Goal: Information Seeking & Learning: Learn about a topic

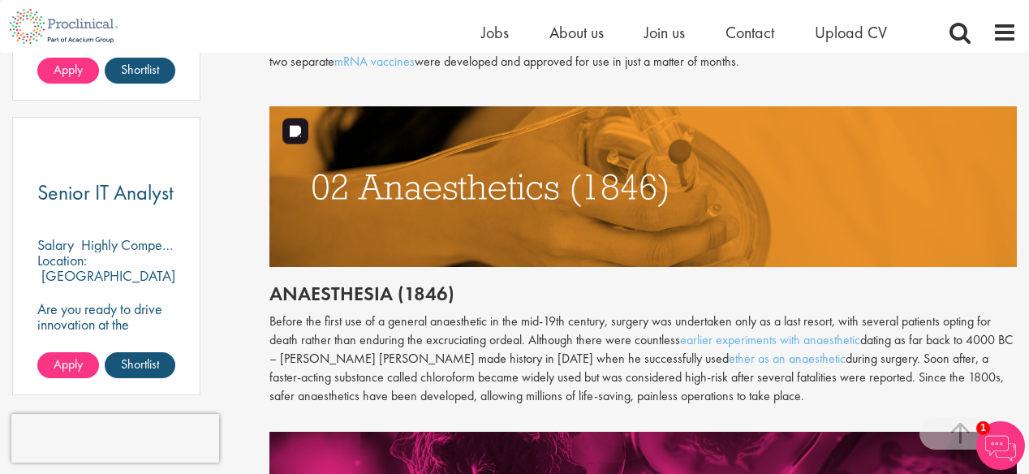
scroll to position [1154, 0]
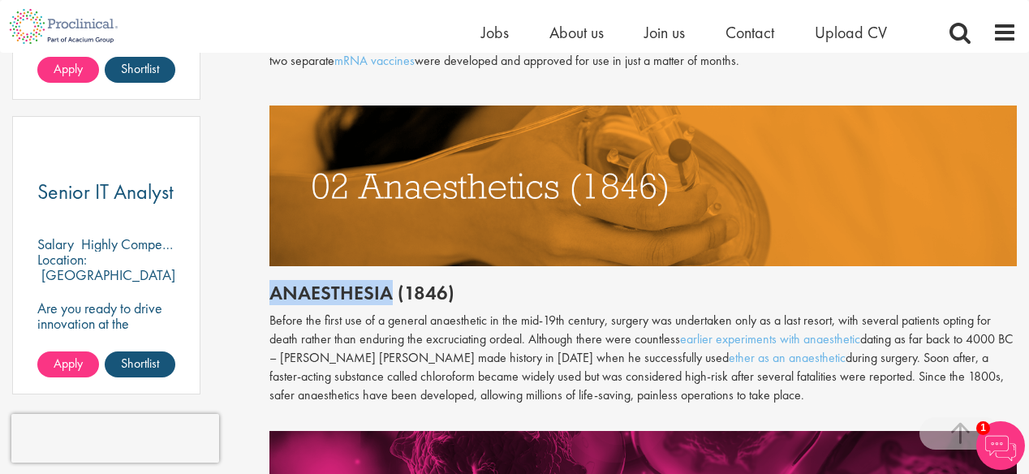
drag, startPoint x: 269, startPoint y: 289, endPoint x: 386, endPoint y: 278, distance: 117.4
click at [386, 278] on div "Throughout history, disease has been a subject of fear and fascination in equal…" at bounding box center [642, 295] width 747 height 1355
copy h2 "Anaesthesia"
click at [526, 347] on p "Before the first use of a [MEDICAL_DATA] in the mid-19th century, surgery was u…" at bounding box center [642, 358] width 747 height 93
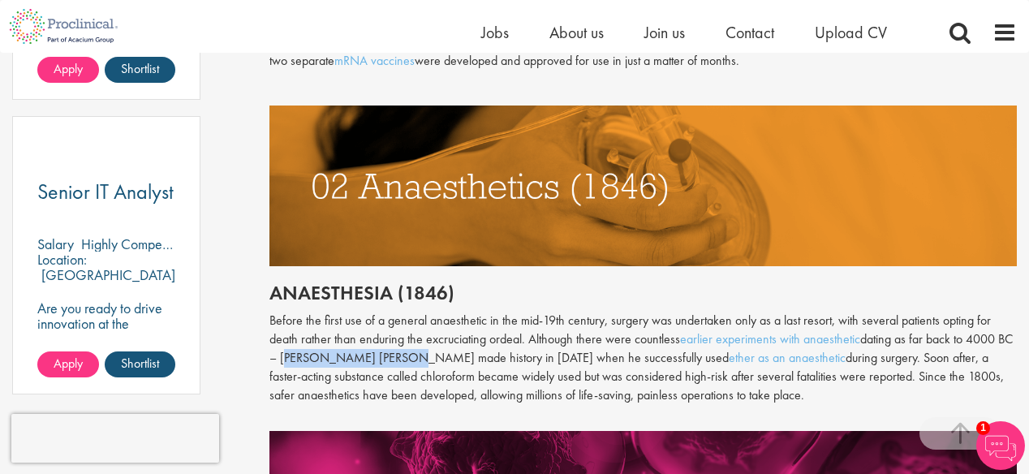
drag, startPoint x: 282, startPoint y: 355, endPoint x: 386, endPoint y: 361, distance: 104.0
click at [386, 361] on p "Before the first use of a [MEDICAL_DATA] in the mid-19th century, surgery was u…" at bounding box center [642, 358] width 747 height 93
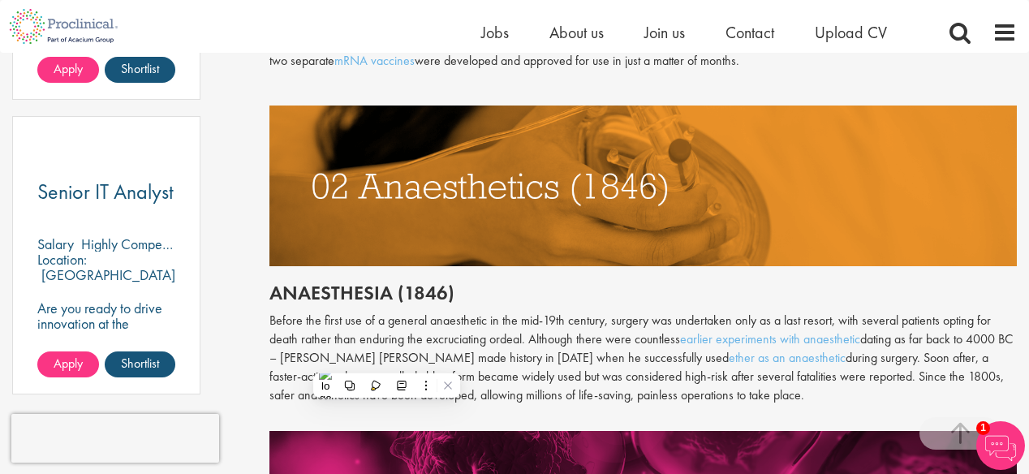
click at [505, 381] on p "Before the first use of a [MEDICAL_DATA] in the mid-19th century, surgery was u…" at bounding box center [642, 358] width 747 height 93
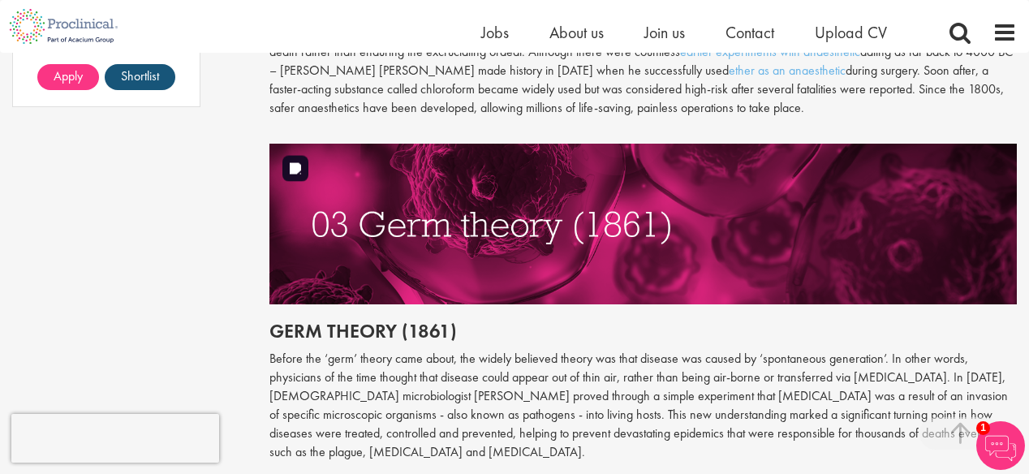
scroll to position [1443, 0]
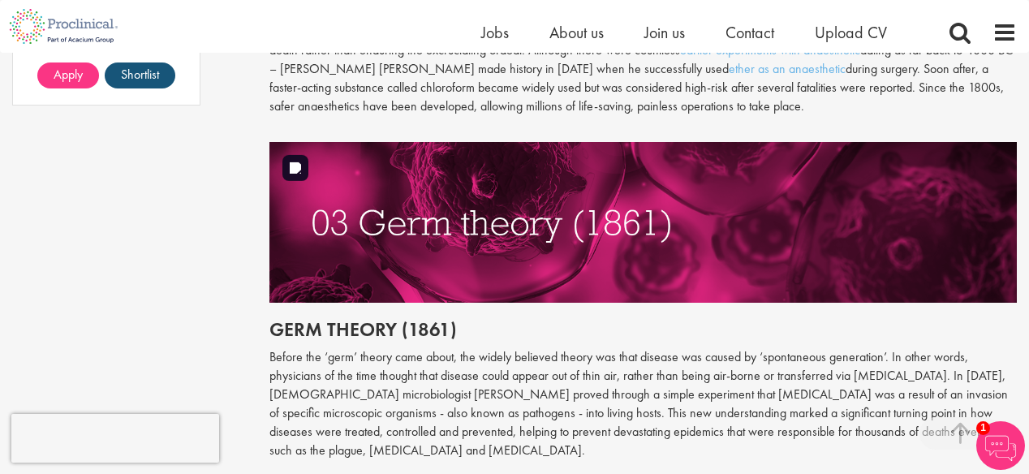
click at [390, 208] on img at bounding box center [642, 222] width 747 height 161
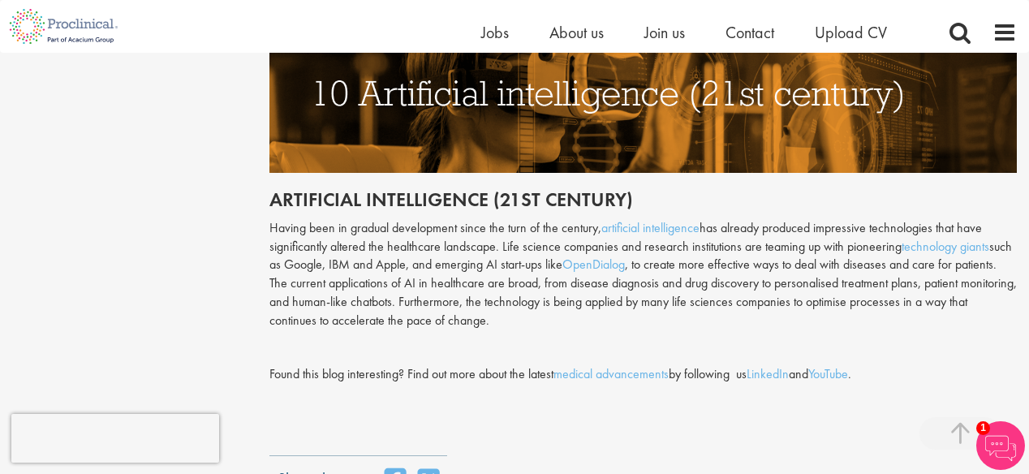
scroll to position [4073, 0]
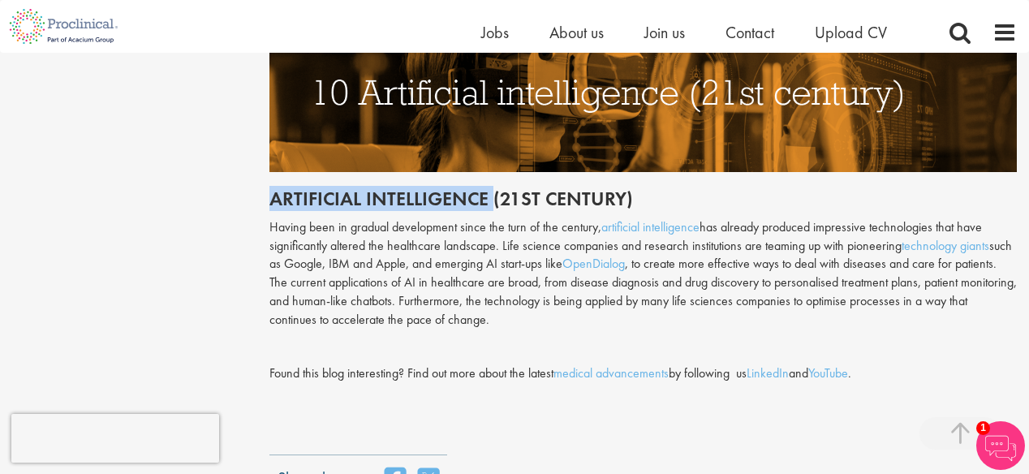
drag, startPoint x: 271, startPoint y: 180, endPoint x: 491, endPoint y: 181, distance: 219.9
click at [491, 188] on h2 "Artificial intelligence (21st century)" at bounding box center [642, 198] width 747 height 21
copy h2 "Artificial intelligence"
